Goal: Task Accomplishment & Management: Use online tool/utility

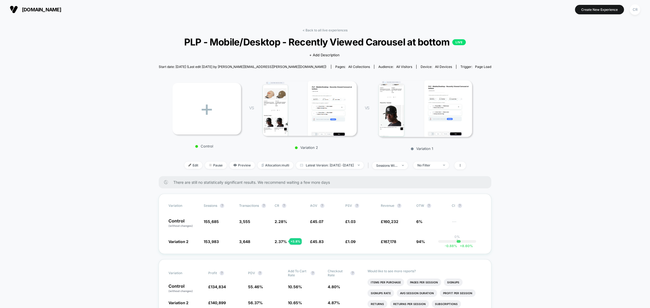
click at [40, 10] on span "[DOMAIN_NAME]" at bounding box center [41, 10] width 39 height 6
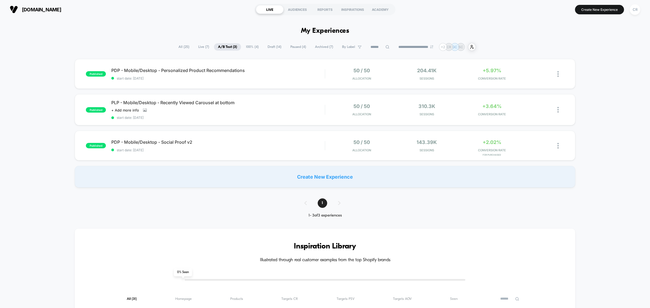
click at [267, 46] on span "Draft ( 14 )" at bounding box center [275, 46] width 22 height 7
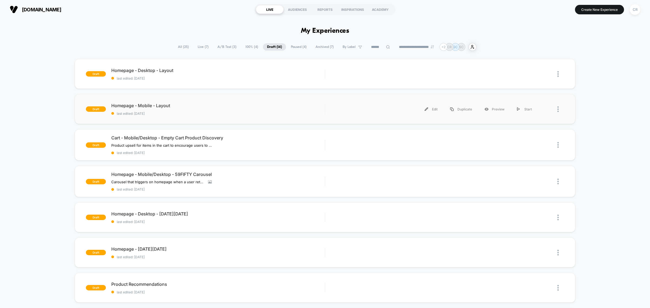
click at [298, 116] on div "draft Homepage - Mobile - Layout last edited: [DATE] Edit Duplicate Preview Sta…" at bounding box center [325, 109] width 501 height 30
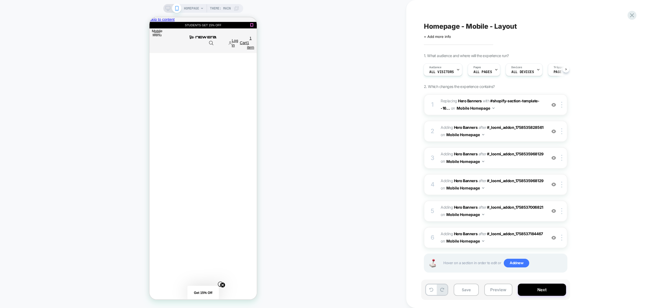
scroll to position [0, 0]
